Goal: Task Accomplishment & Management: Manage account settings

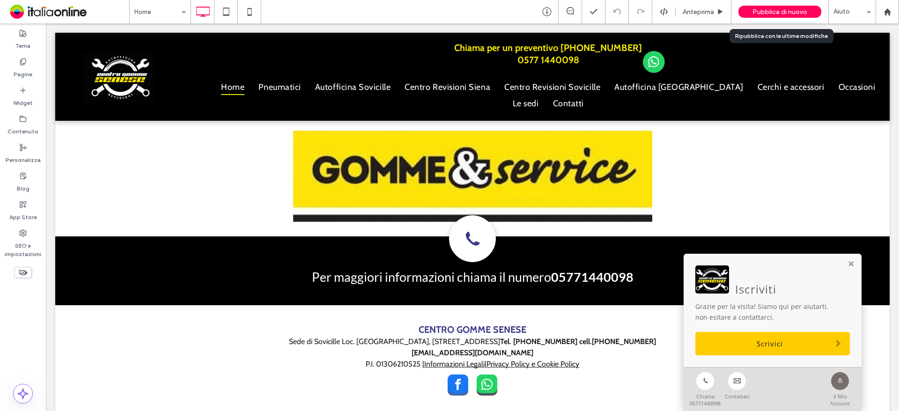
click at [759, 13] on span "Pubblica di nuovo" at bounding box center [779, 12] width 55 height 8
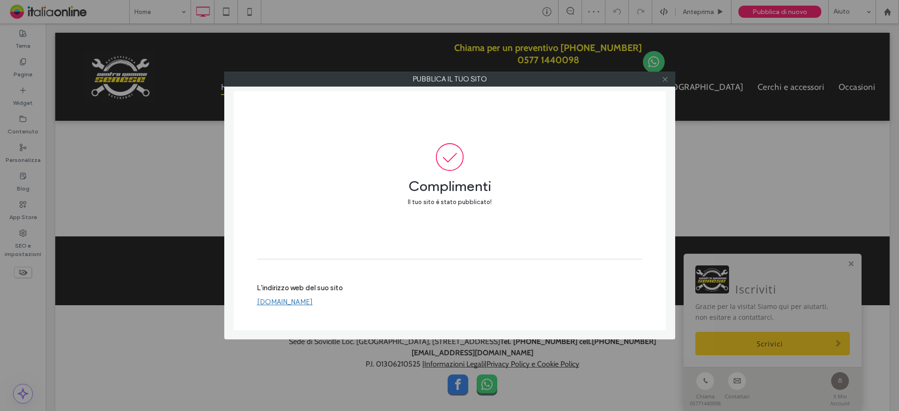
click at [666, 80] on icon at bounding box center [664, 79] width 7 height 7
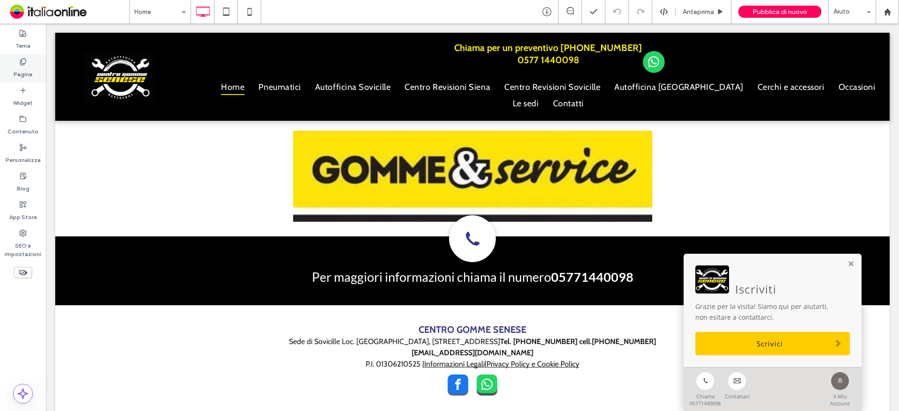
click at [25, 76] on label "Pagine" at bounding box center [23, 72] width 19 height 13
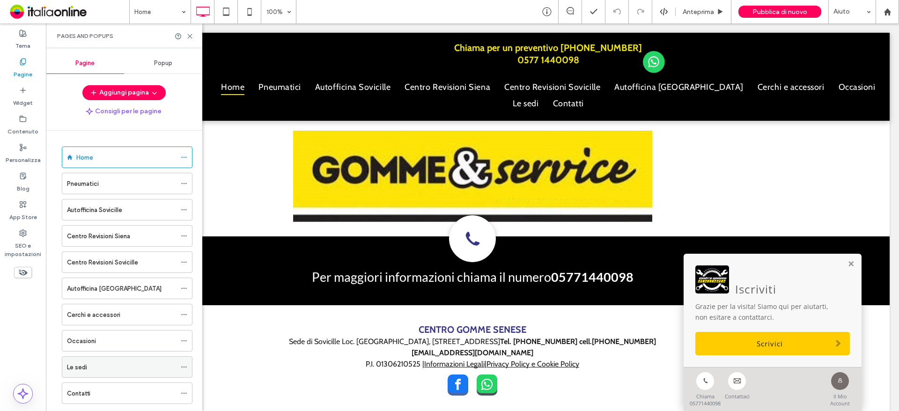
click at [83, 365] on label "Le sedi" at bounding box center [77, 367] width 20 height 16
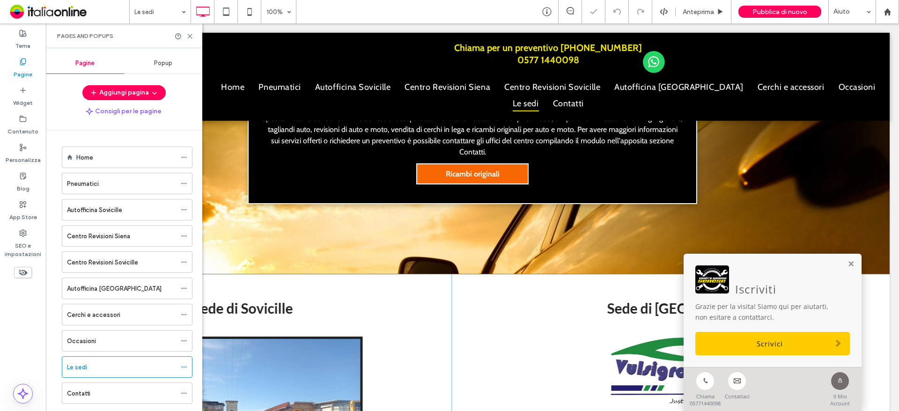
scroll to position [421, 0]
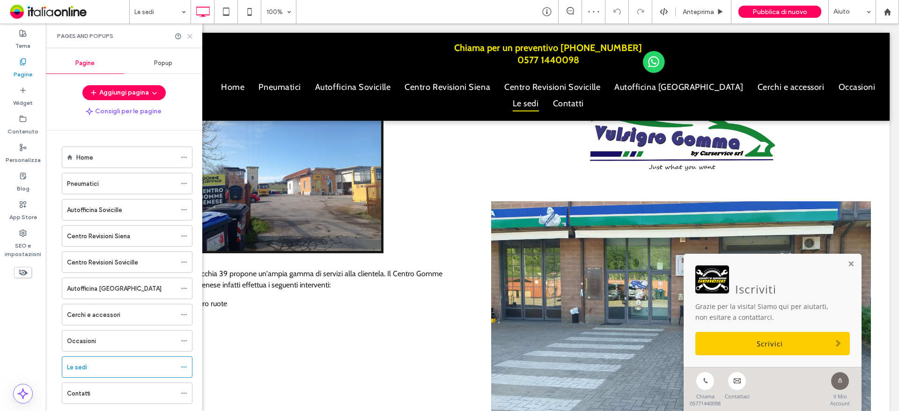
click at [190, 35] on icon at bounding box center [189, 36] width 7 height 7
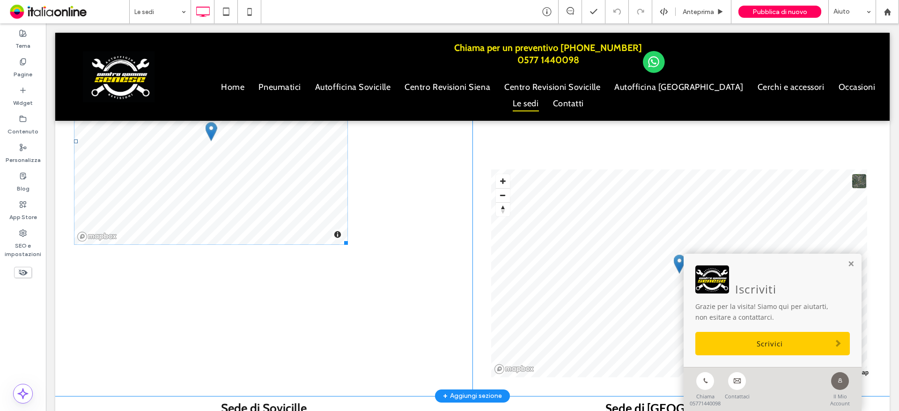
scroll to position [889, 0]
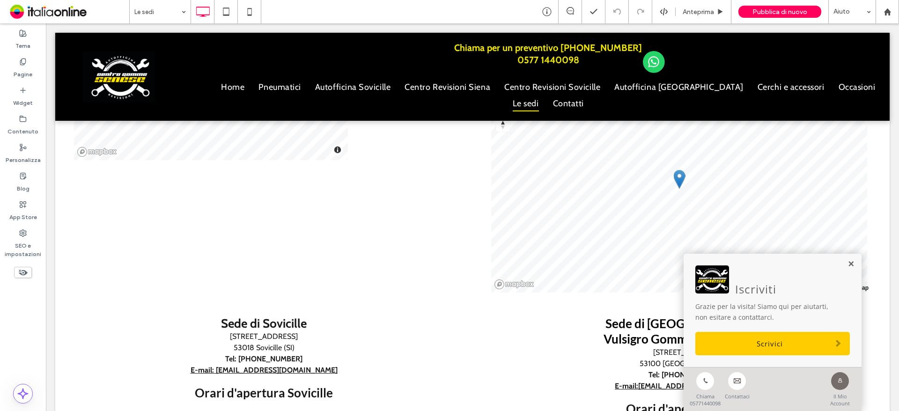
click at [847, 268] on link at bounding box center [850, 264] width 7 height 8
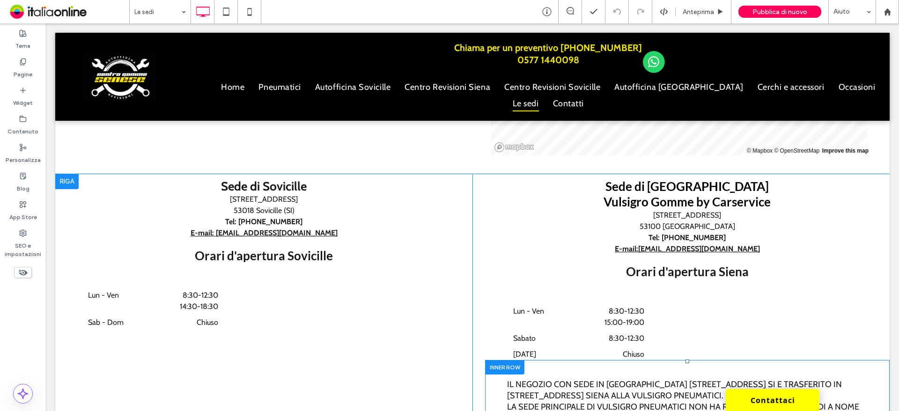
scroll to position [1030, 0]
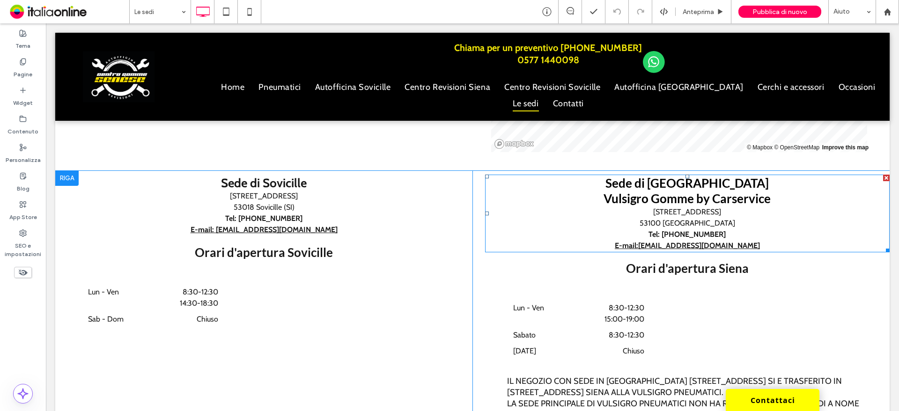
click at [883, 175] on div at bounding box center [886, 178] width 7 height 7
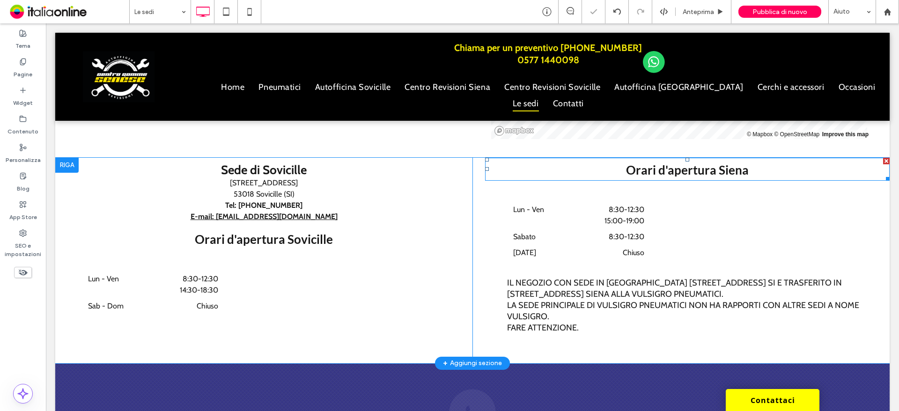
scroll to position [1017, 0]
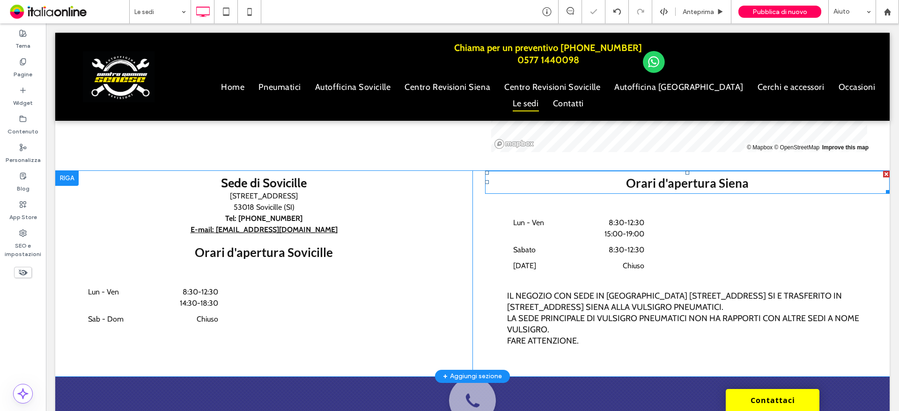
drag, startPoint x: 903, startPoint y: 200, endPoint x: 857, endPoint y: 179, distance: 50.3
click at [883, 171] on div at bounding box center [886, 174] width 7 height 7
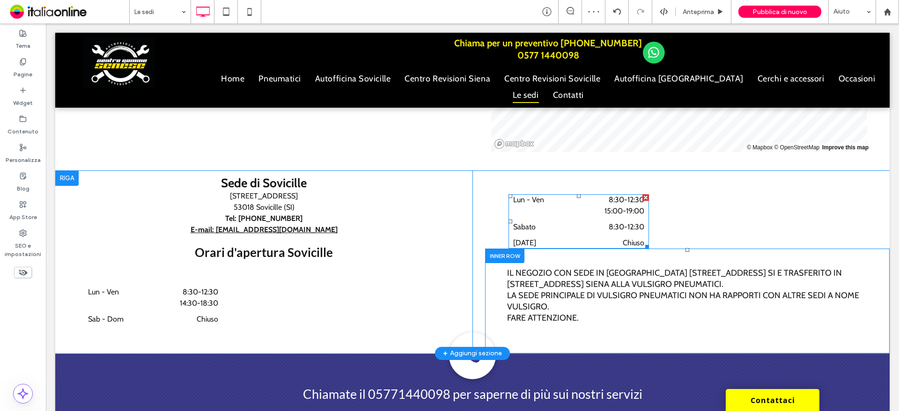
drag, startPoint x: 640, startPoint y: 155, endPoint x: 713, endPoint y: 208, distance: 90.2
click at [642, 194] on div at bounding box center [645, 197] width 7 height 7
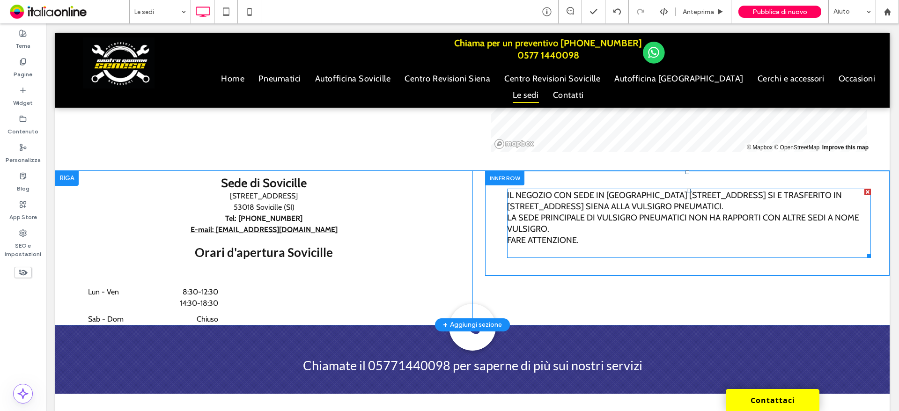
click at [864, 189] on div at bounding box center [867, 192] width 7 height 7
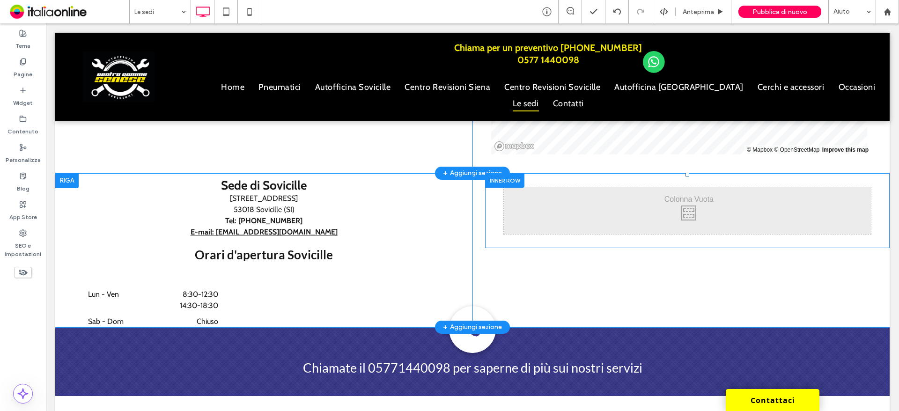
scroll to position [916, 0]
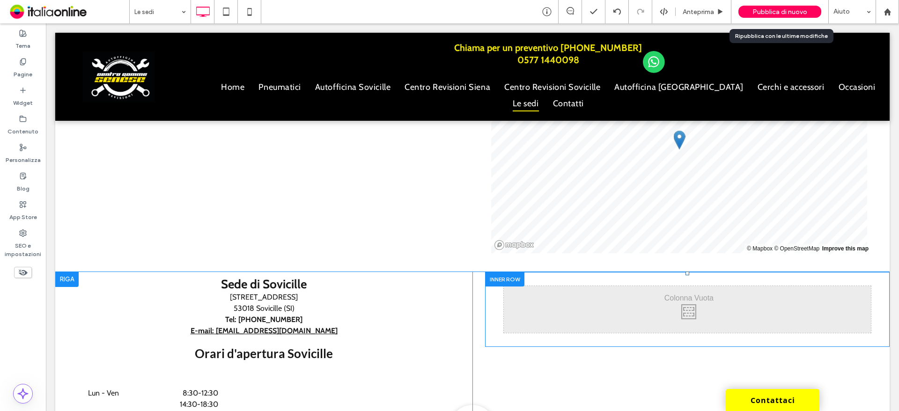
click at [778, 9] on span "Pubblica di nuovo" at bounding box center [779, 12] width 55 height 8
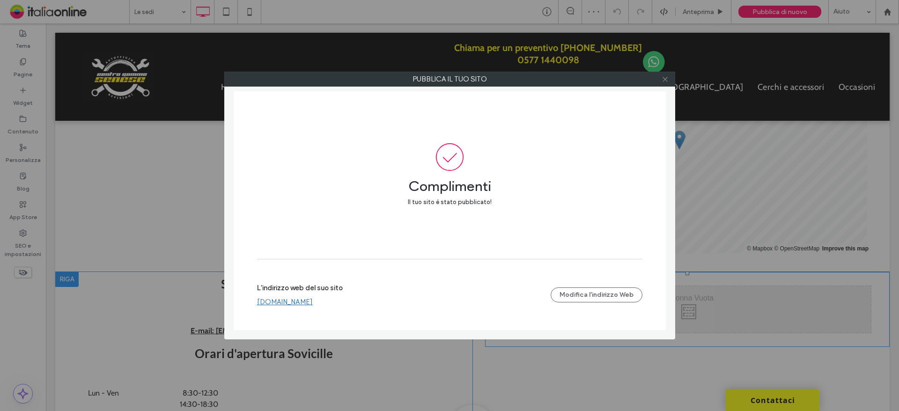
click at [666, 80] on icon at bounding box center [664, 79] width 7 height 7
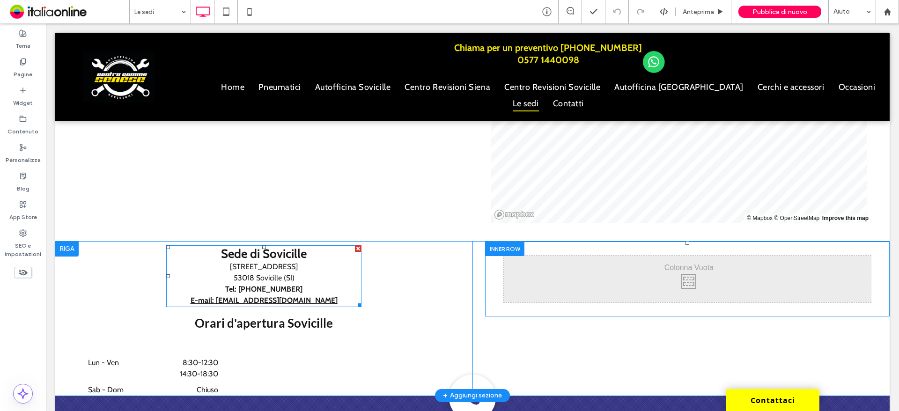
scroll to position [962, 0]
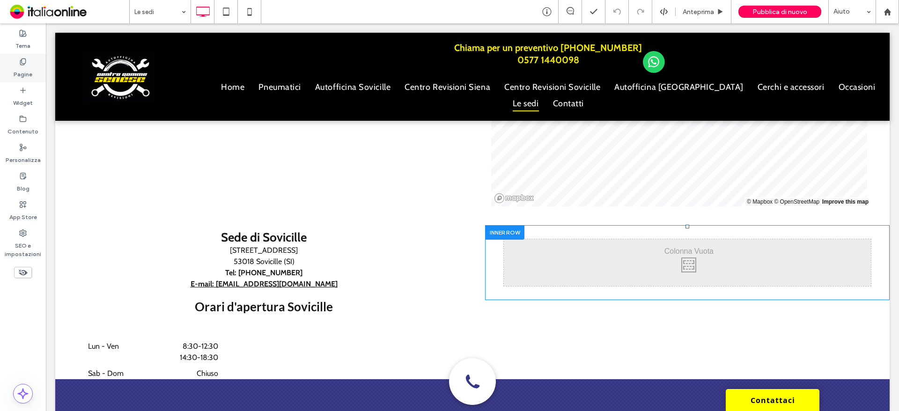
drag, startPoint x: 5, startPoint y: 50, endPoint x: 19, endPoint y: 68, distance: 23.3
click at [19, 68] on label "Pagine" at bounding box center [23, 72] width 19 height 13
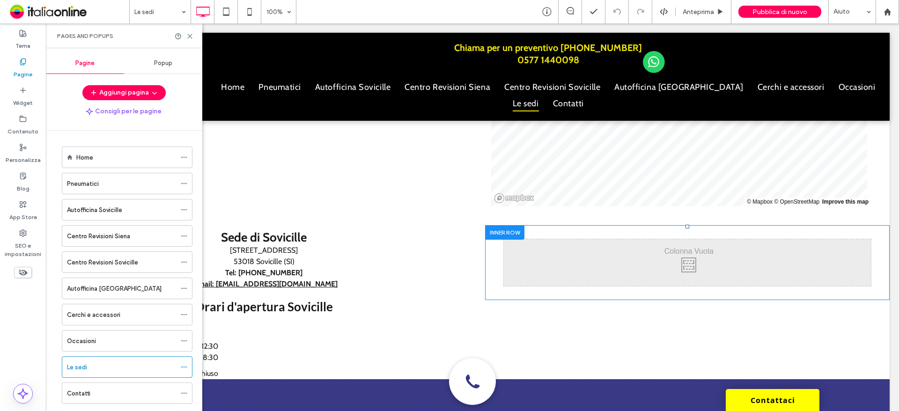
click at [77, 367] on label "Le sedi" at bounding box center [77, 367] width 20 height 16
click at [188, 35] on icon at bounding box center [189, 36] width 7 height 7
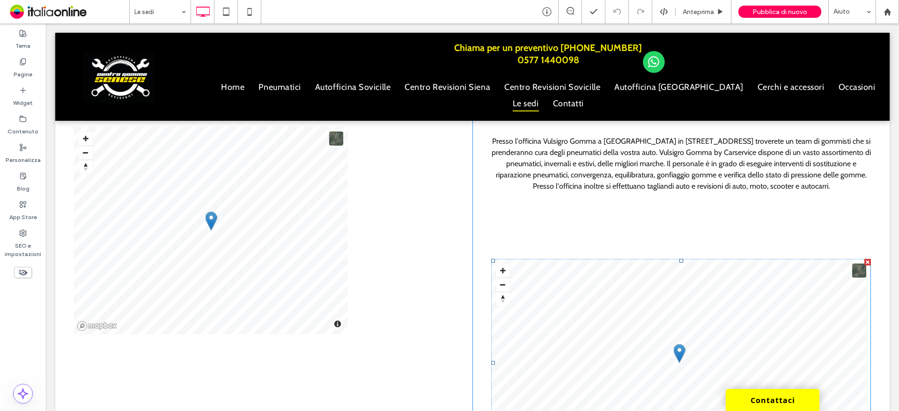
scroll to position [655, 0]
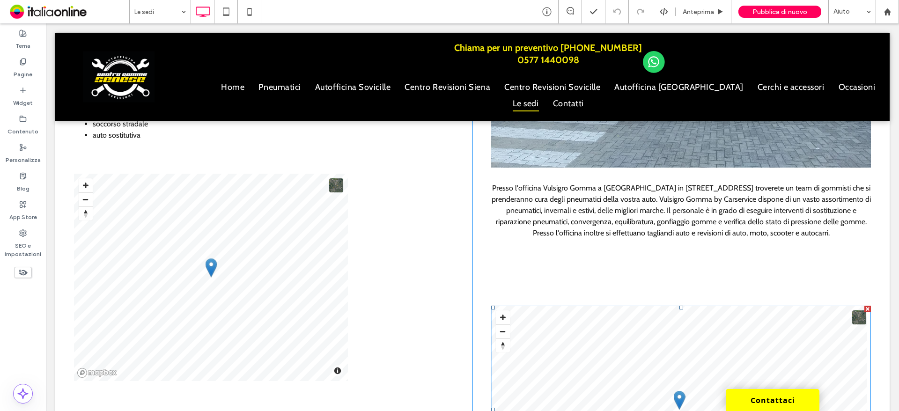
click at [864, 306] on div at bounding box center [867, 309] width 7 height 7
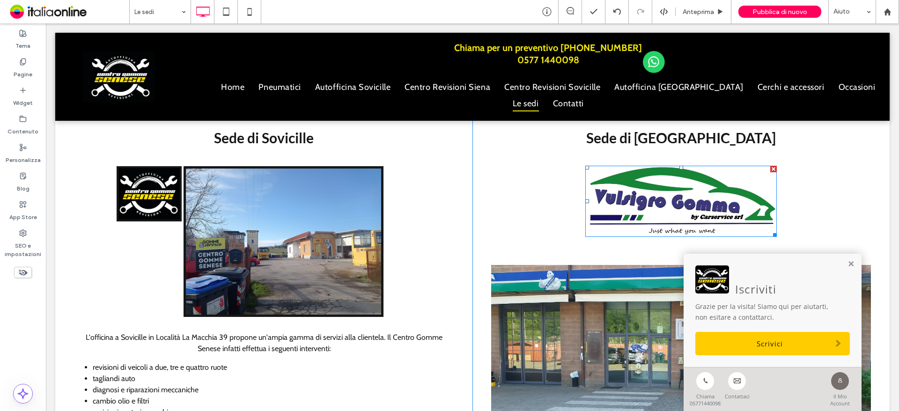
scroll to position [341, 0]
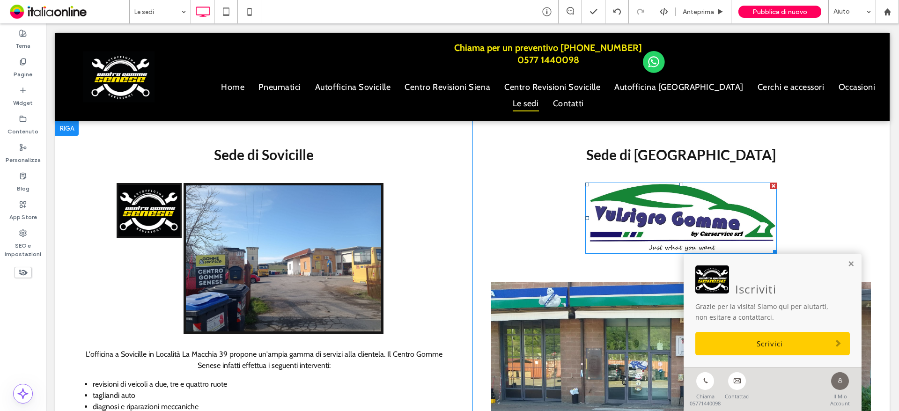
click at [770, 183] on div at bounding box center [773, 186] width 7 height 7
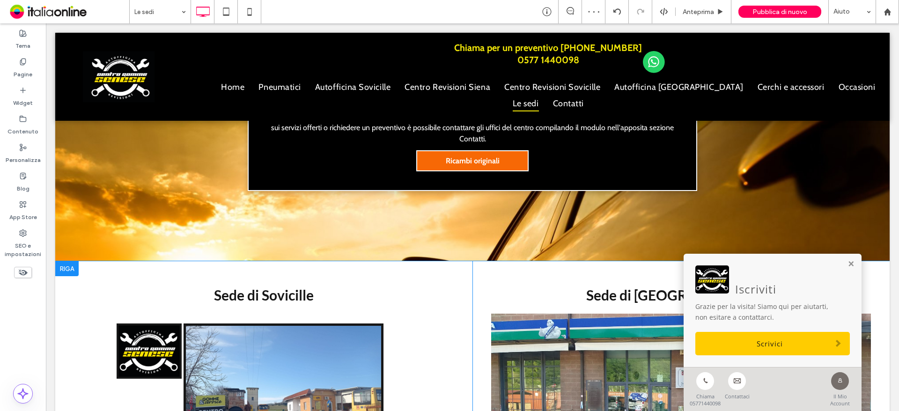
scroll to position [247, 0]
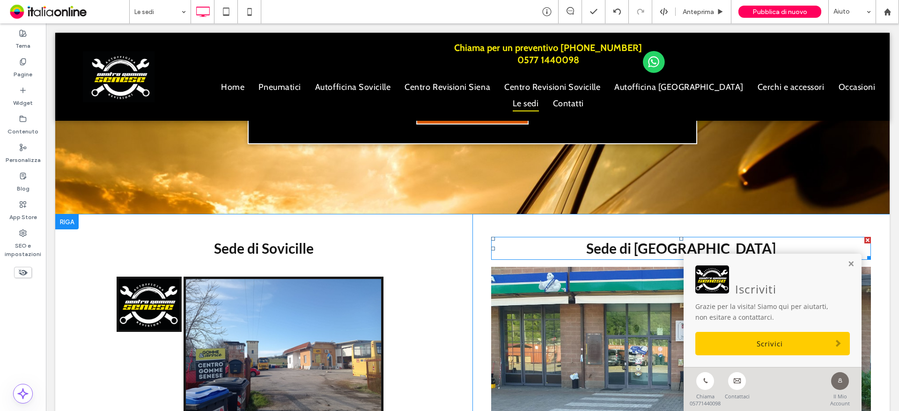
drag, startPoint x: 663, startPoint y: 292, endPoint x: 620, endPoint y: 270, distance: 49.0
click at [864, 237] on div at bounding box center [867, 240] width 7 height 7
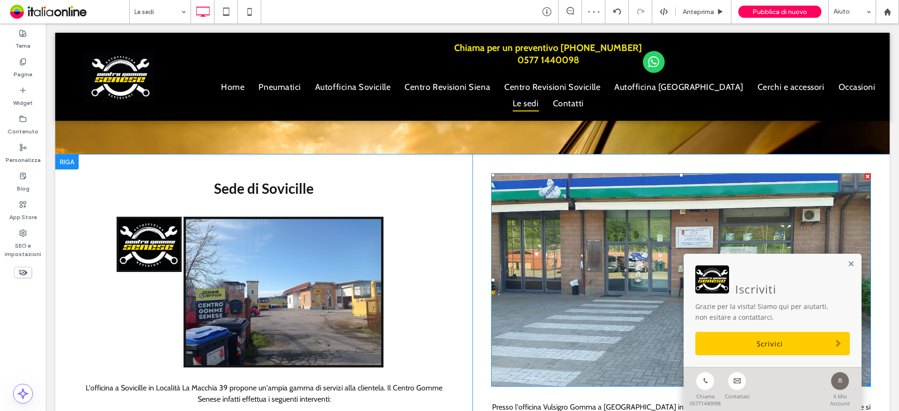
scroll to position [281, 0]
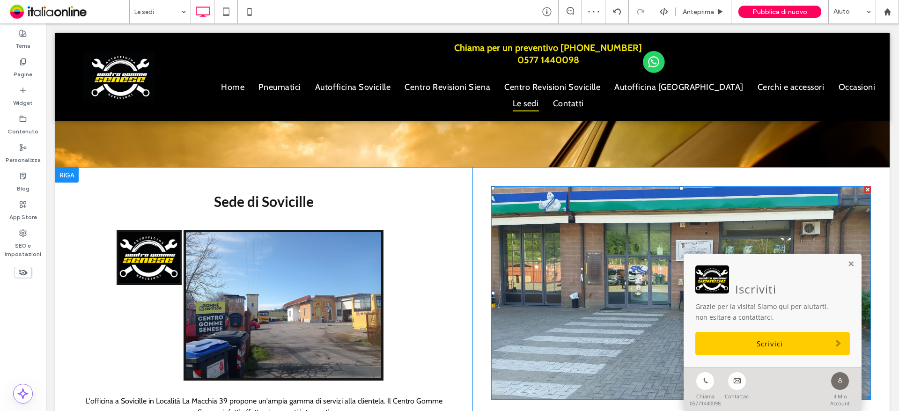
drag, startPoint x: 859, startPoint y: 149, endPoint x: 634, endPoint y: 209, distance: 232.5
click at [864, 186] on div at bounding box center [867, 189] width 7 height 7
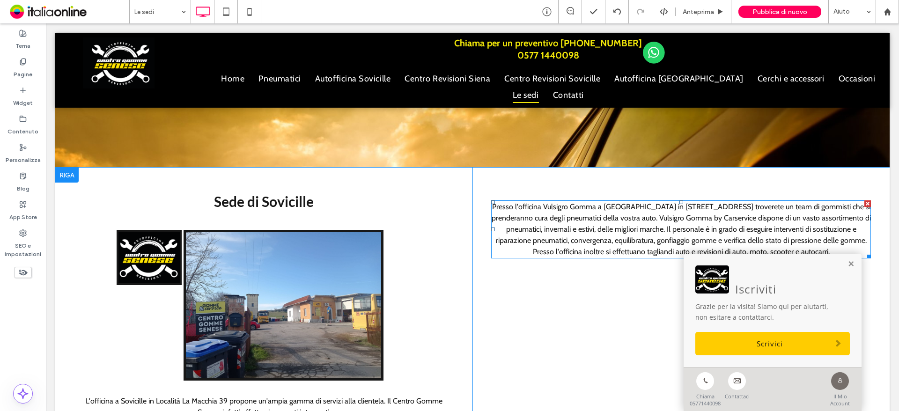
drag, startPoint x: 859, startPoint y: 164, endPoint x: 684, endPoint y: 243, distance: 191.9
click at [864, 200] on div at bounding box center [867, 203] width 7 height 7
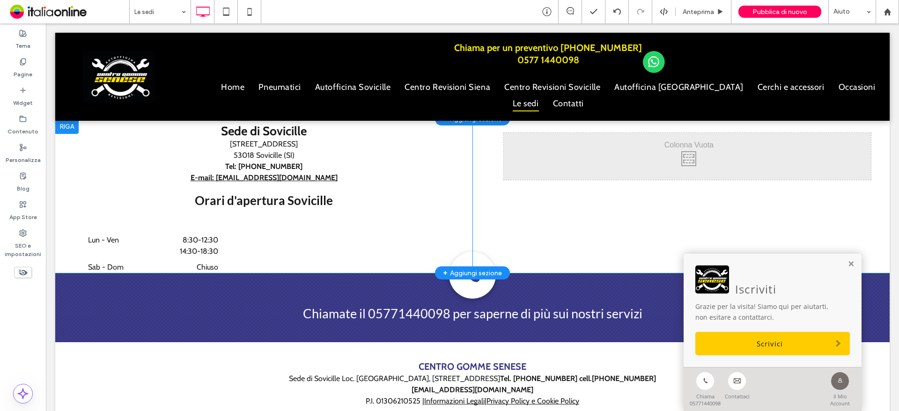
scroll to position [986, 0]
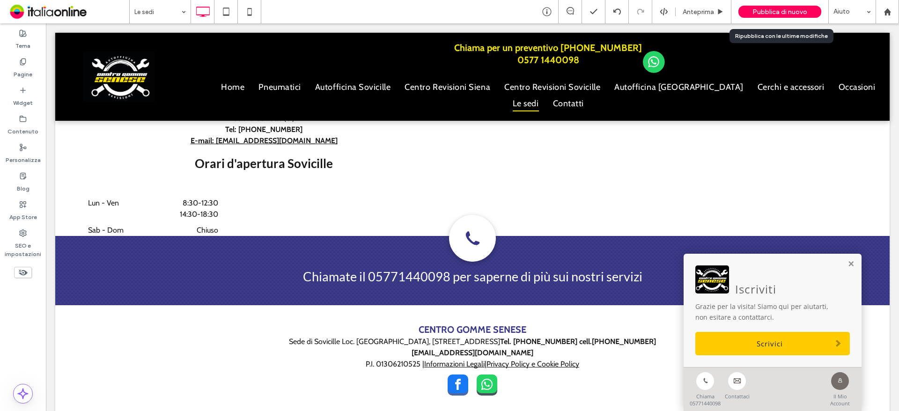
click at [774, 15] on span "Pubblica di nuovo" at bounding box center [779, 12] width 55 height 8
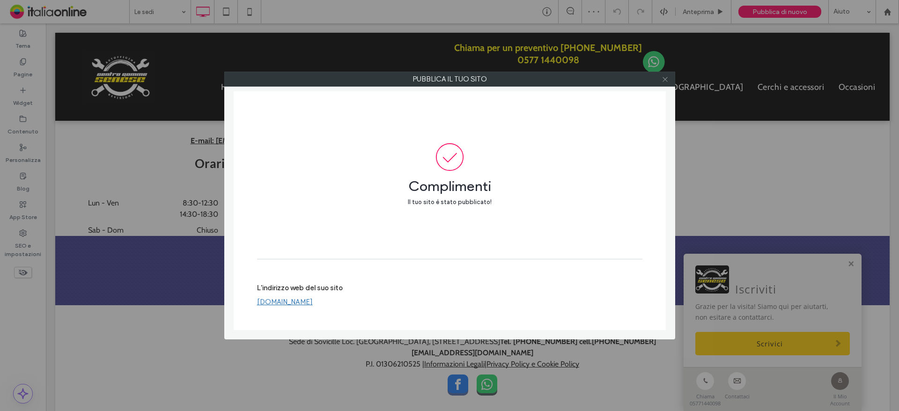
click at [666, 80] on use at bounding box center [664, 79] width 5 height 5
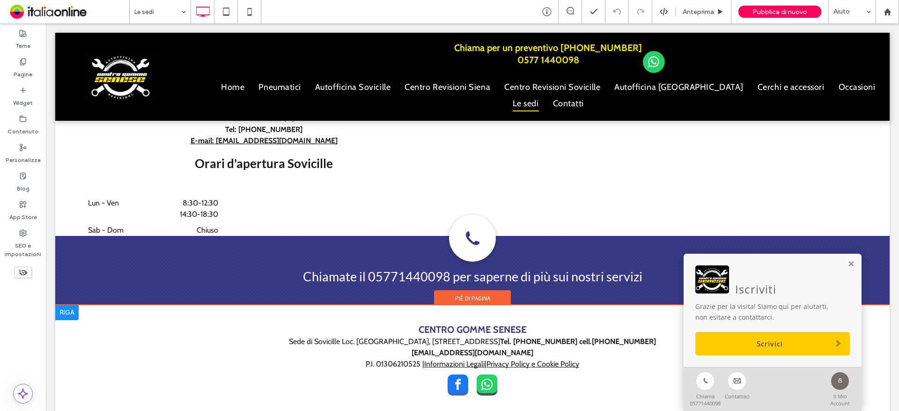
drag, startPoint x: 844, startPoint y: 279, endPoint x: 816, endPoint y: 272, distance: 27.9
click at [847, 268] on link at bounding box center [850, 264] width 7 height 8
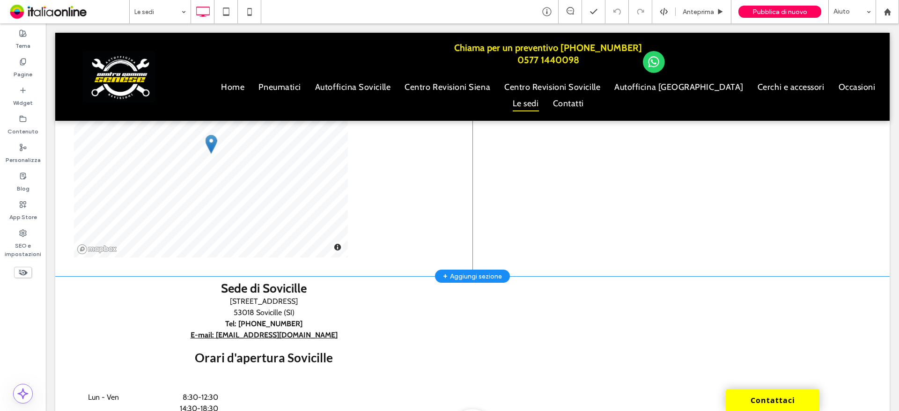
scroll to position [799, 0]
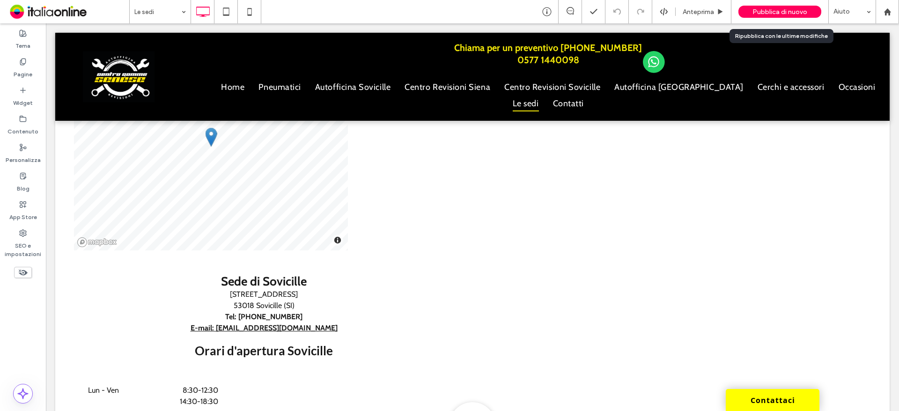
click at [764, 11] on span "Pubblica di nuovo" at bounding box center [779, 12] width 55 height 8
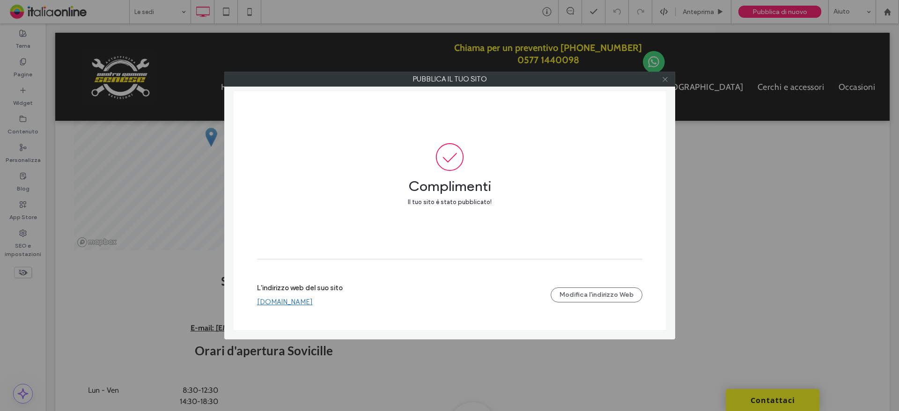
click at [663, 78] on use at bounding box center [664, 79] width 5 height 5
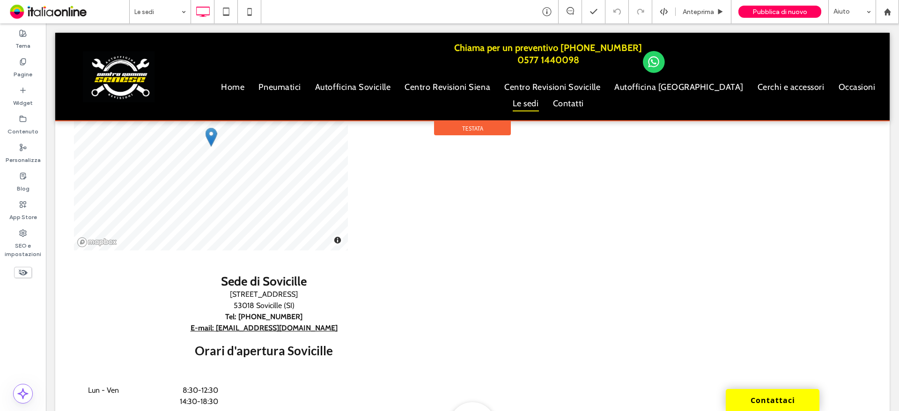
click at [627, 88] on div at bounding box center [472, 77] width 834 height 88
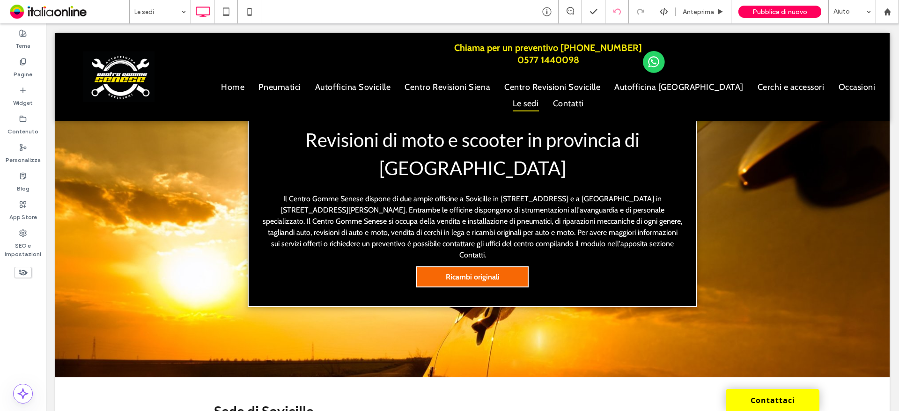
scroll to position [0, 0]
